Goal: Go to known website: Access a specific website the user already knows

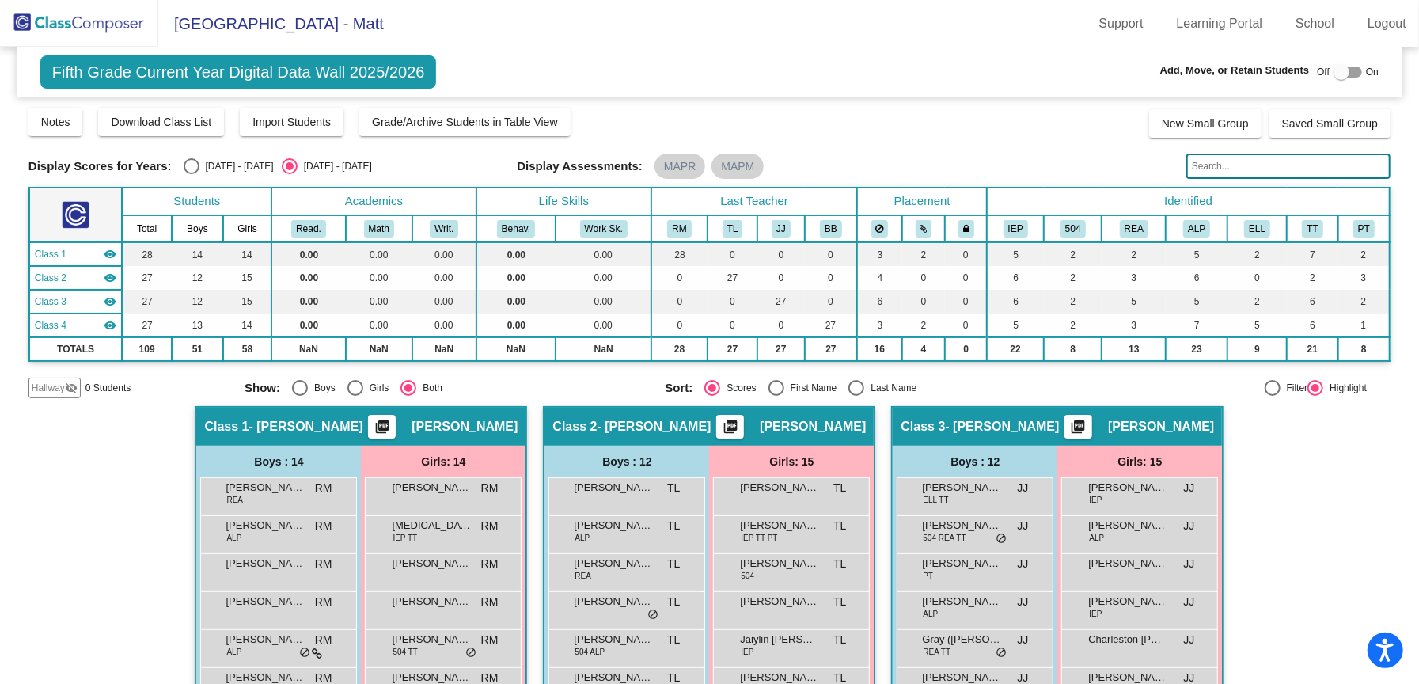
scroll to position [302, 0]
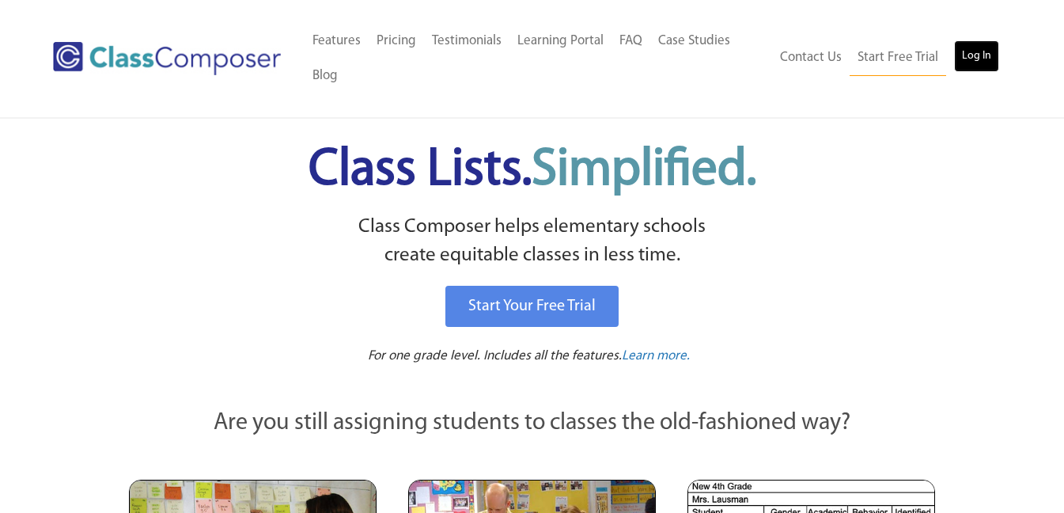
click at [999, 54] on link "Log In" at bounding box center [976, 56] width 45 height 32
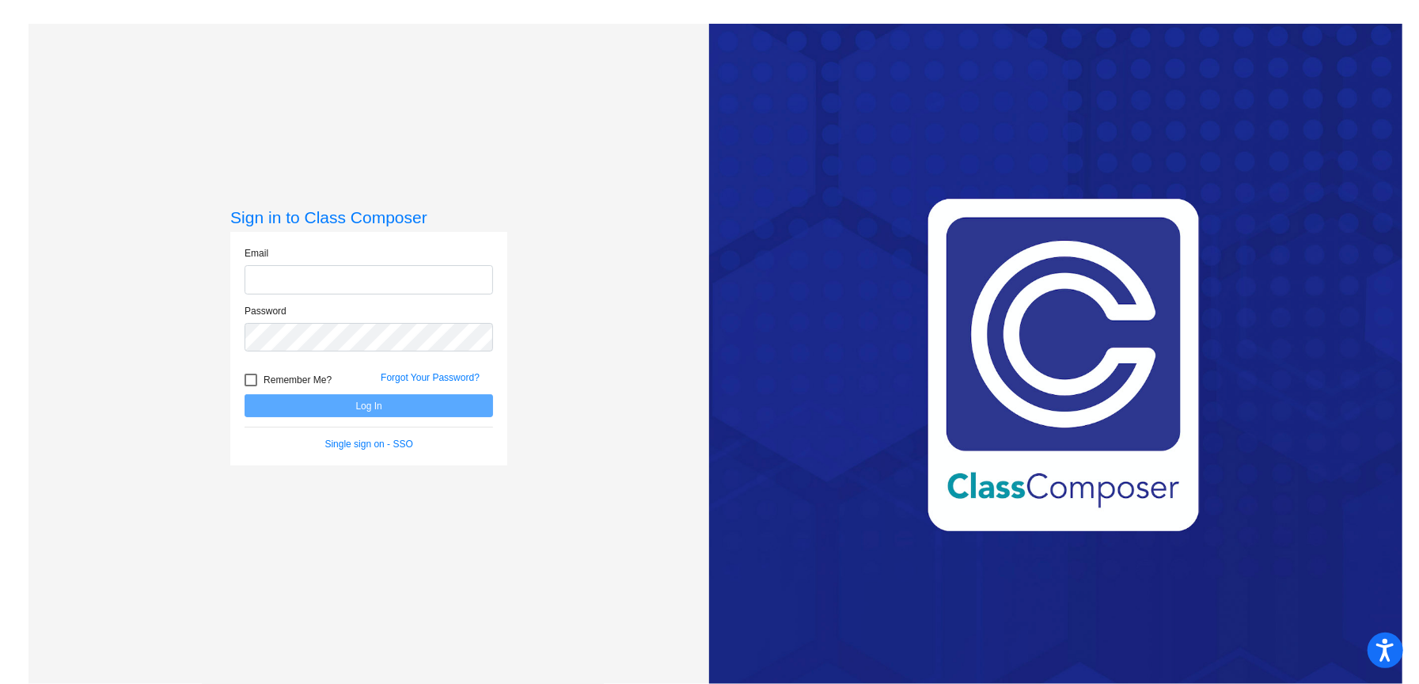
type input "matthew.lunger@jeffco.k12.co.us"
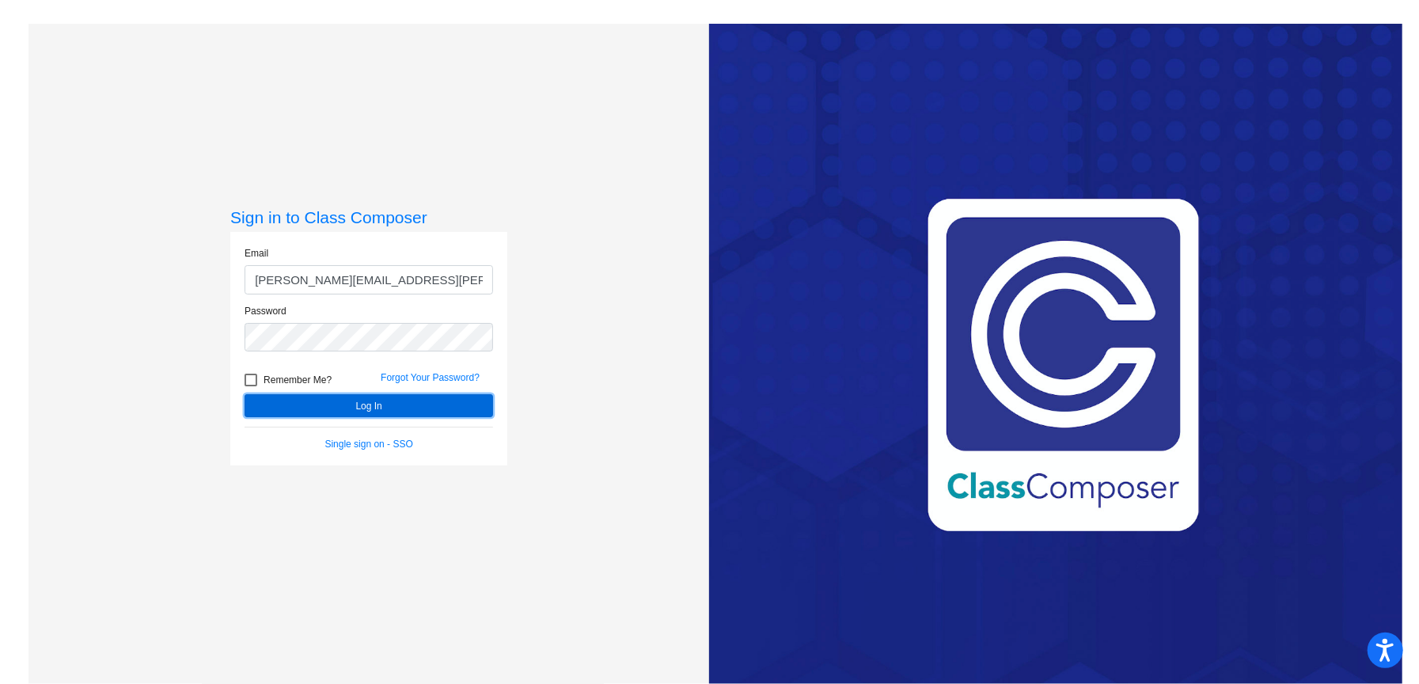
click at [376, 405] on button "Log In" at bounding box center [369, 405] width 249 height 23
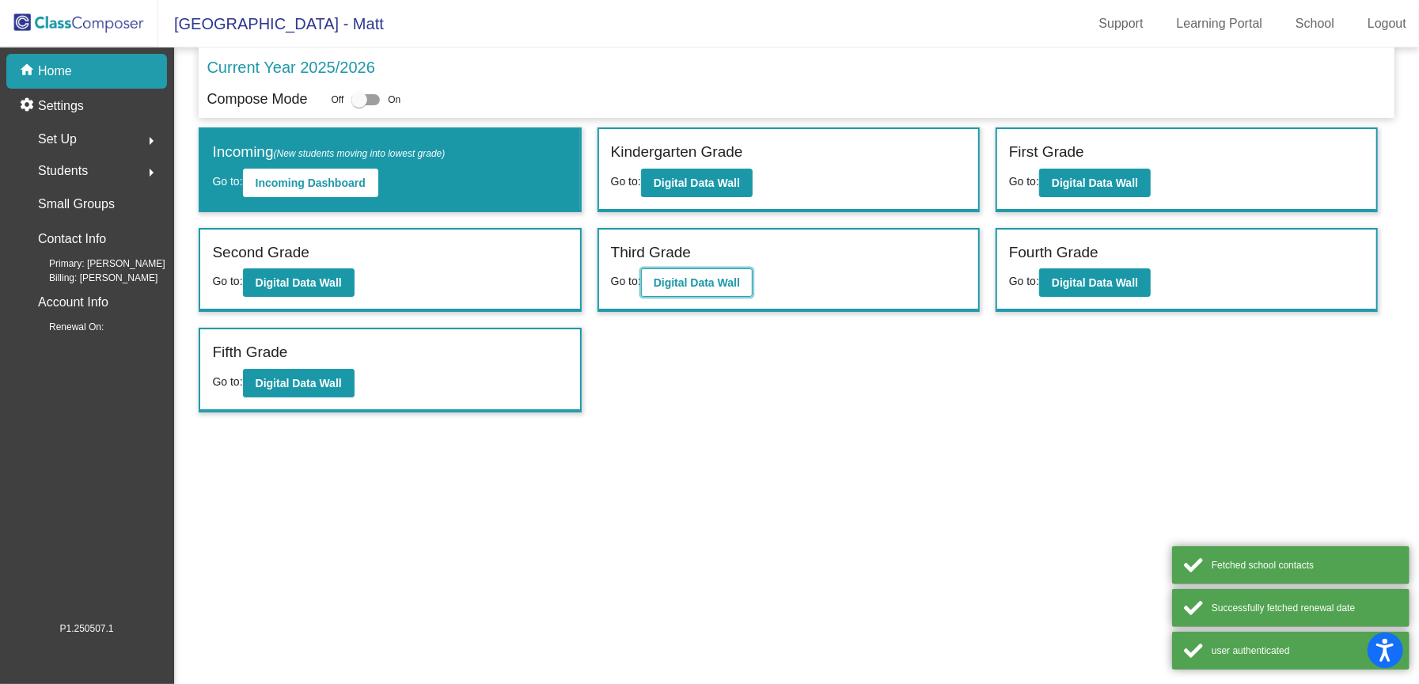
click at [696, 287] on b "Digital Data Wall" at bounding box center [697, 282] width 86 height 13
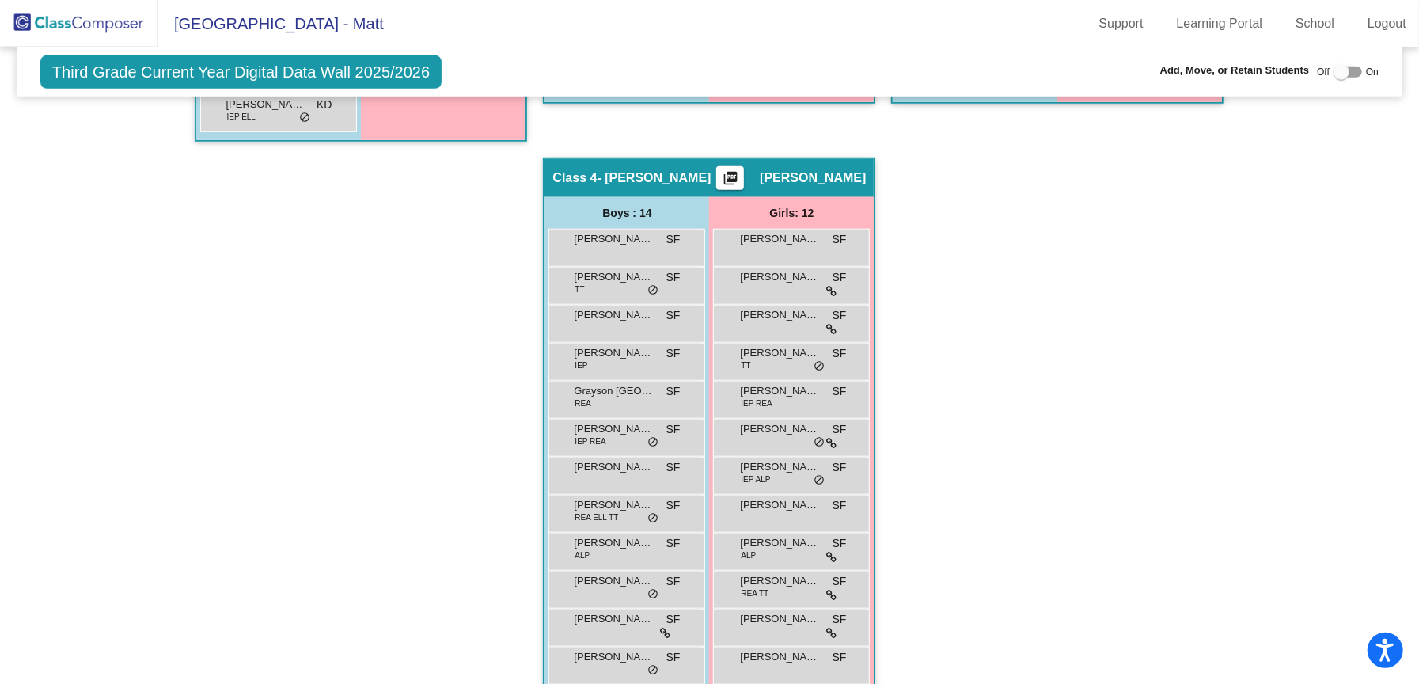
scroll to position [878, 0]
